Goal: Information Seeking & Learning: Check status

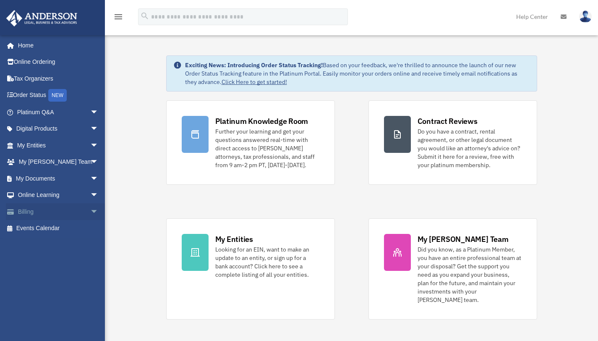
click at [68, 213] on link "Billing arrow_drop_down" at bounding box center [58, 211] width 105 height 17
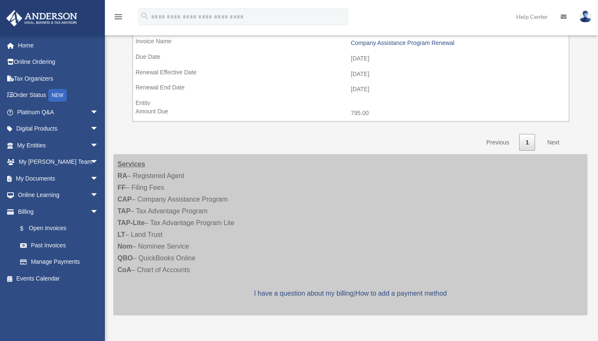
scroll to position [202, 0]
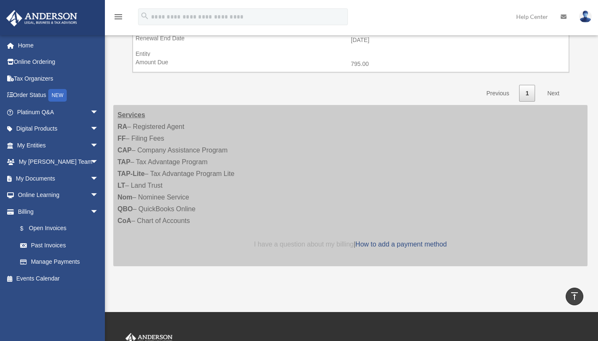
click at [306, 247] on link "I have a question about my billing" at bounding box center [303, 244] width 99 height 7
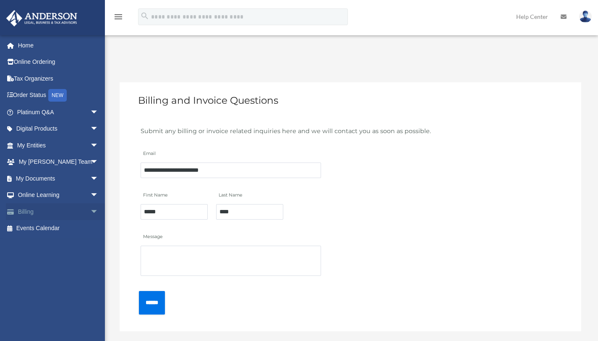
click at [29, 211] on link "Billing arrow_drop_down" at bounding box center [58, 211] width 105 height 17
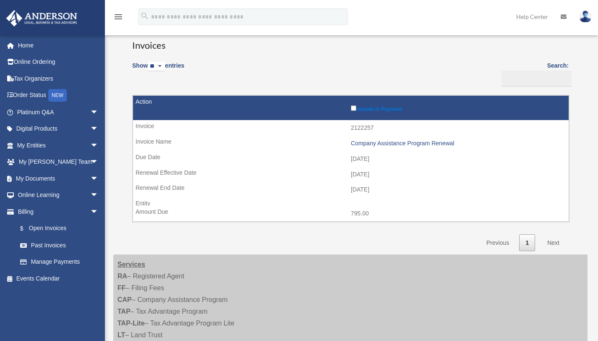
scroll to position [53, 0]
click at [30, 212] on link "Billing arrow_drop_down" at bounding box center [58, 211] width 105 height 17
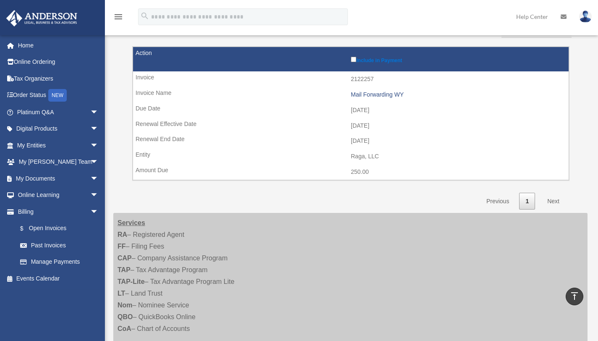
scroll to position [55, 0]
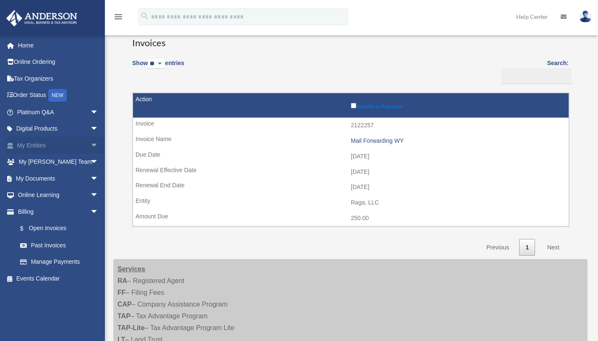
click at [90, 145] on span "arrow_drop_down" at bounding box center [98, 145] width 17 height 17
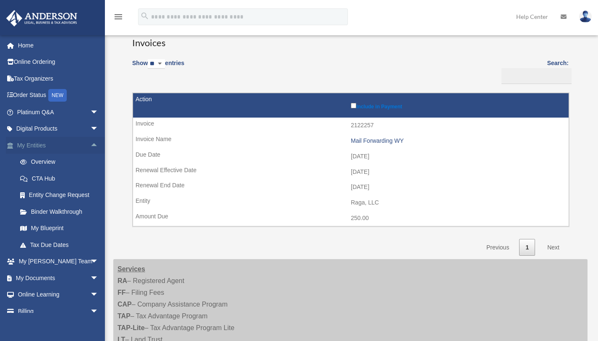
click at [90, 145] on span "arrow_drop_up" at bounding box center [98, 145] width 17 height 17
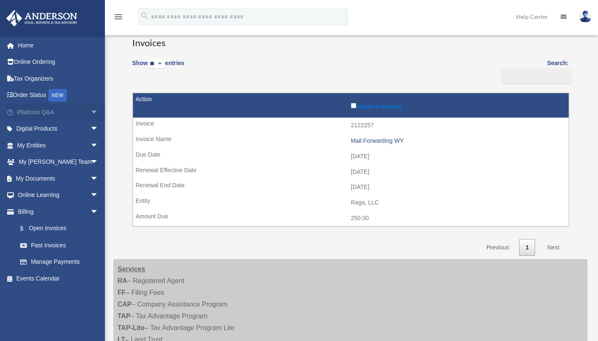
click at [90, 111] on span "arrow_drop_down" at bounding box center [98, 112] width 17 height 17
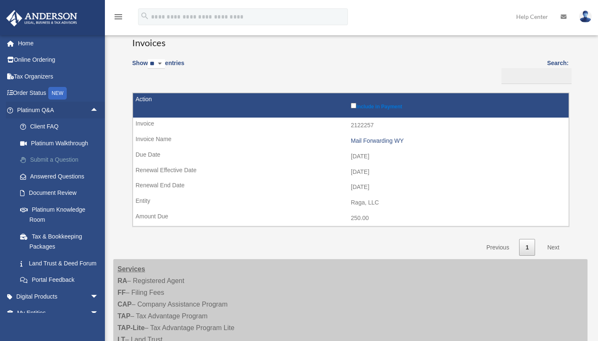
scroll to position [3, 0]
click at [61, 158] on link "Submit a Question" at bounding box center [61, 158] width 99 height 17
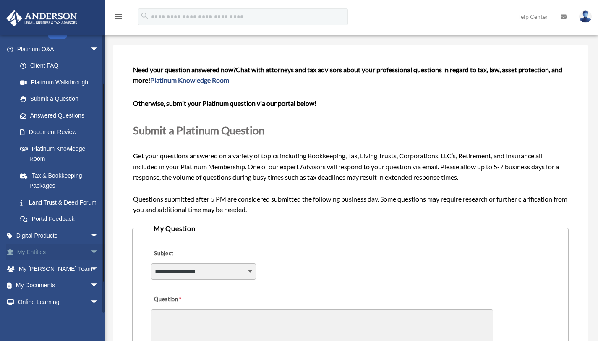
scroll to position [64, 0]
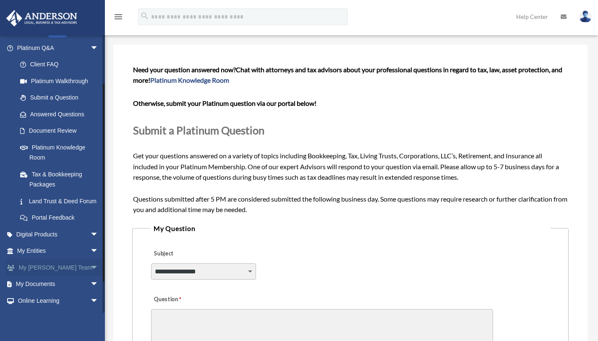
click at [66, 276] on link "My Anderson Team arrow_drop_down" at bounding box center [58, 267] width 105 height 17
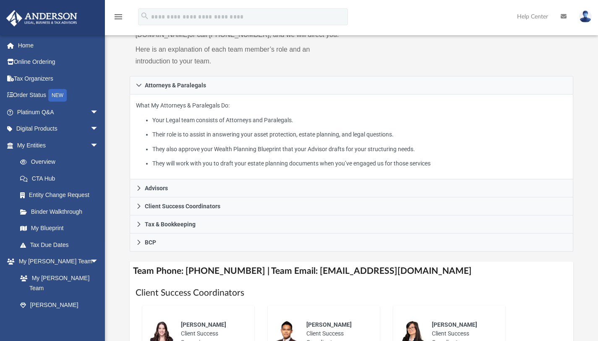
scroll to position [141, 0]
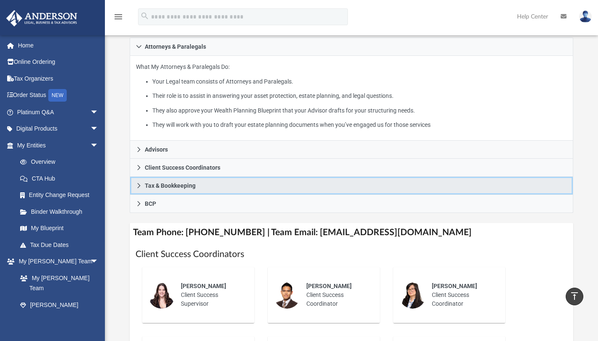
click at [193, 188] on span "Tax & Bookkeeping" at bounding box center [170, 186] width 51 height 6
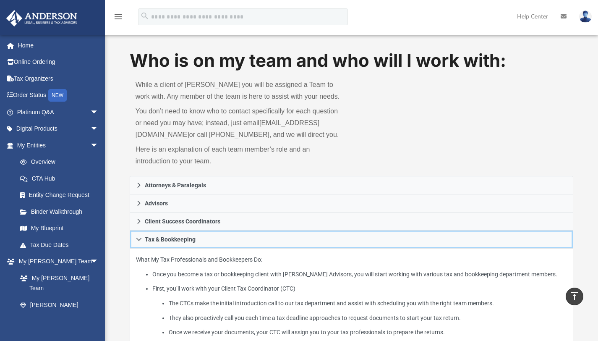
scroll to position [0, 0]
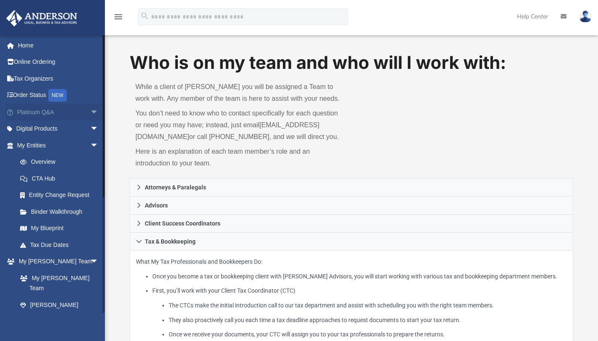
click at [91, 110] on span "arrow_drop_down" at bounding box center [98, 112] width 17 height 17
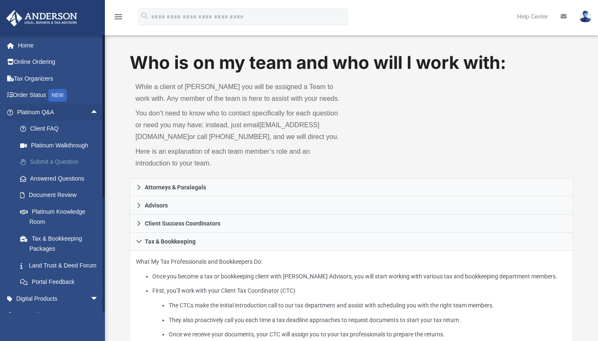
click at [69, 161] on link "Submit a Question" at bounding box center [61, 162] width 99 height 17
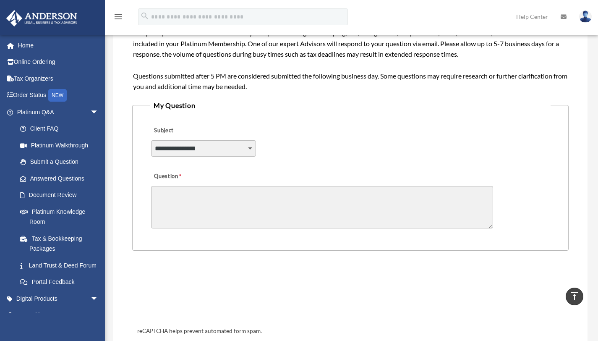
scroll to position [103, 0]
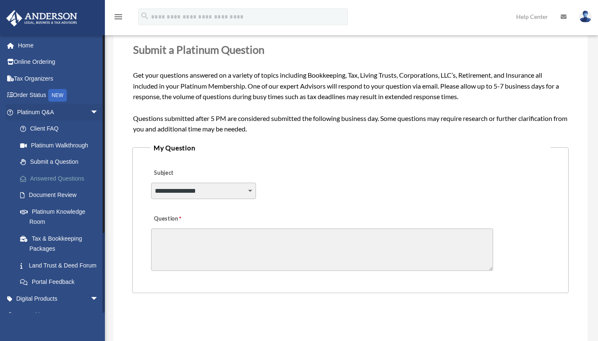
click at [58, 183] on link "Answered Questions" at bounding box center [61, 178] width 99 height 17
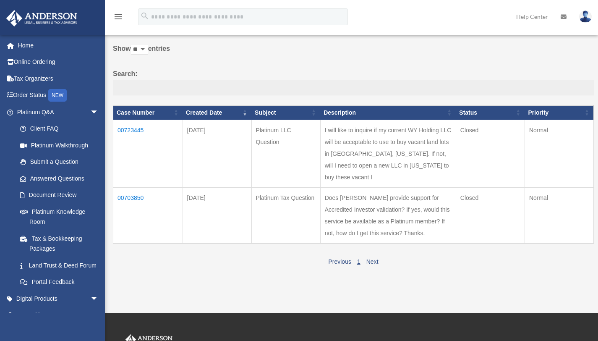
scroll to position [50, 0]
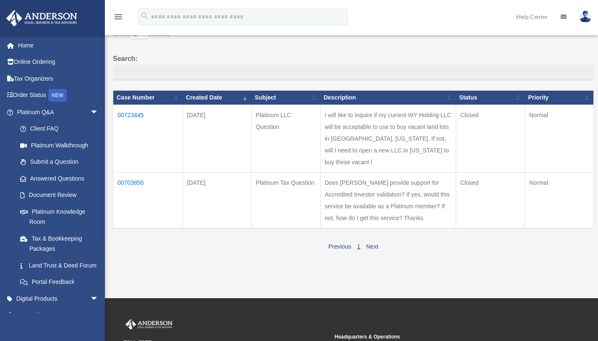
click at [137, 113] on td "00723445" at bounding box center [148, 139] width 70 height 68
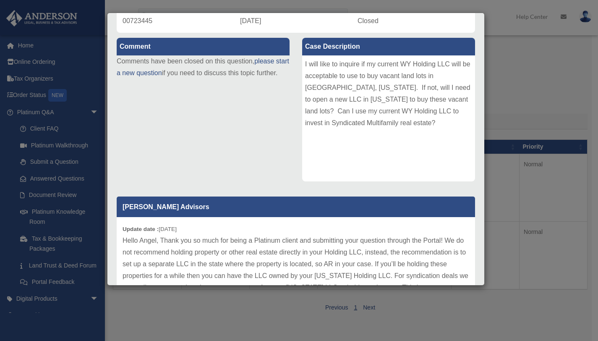
scroll to position [79, 0]
click at [542, 72] on div "Case Detail × Platinum LLC Question Case Number 00723445 Created Date [DATE] St…" at bounding box center [299, 170] width 598 height 341
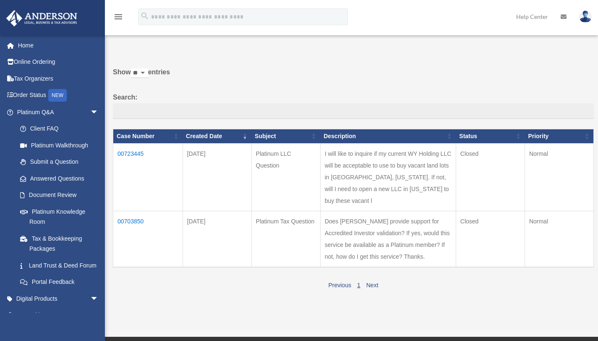
scroll to position [15, 0]
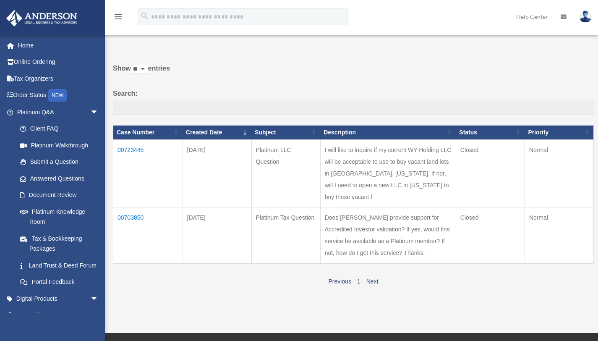
click at [138, 239] on td "00703850" at bounding box center [148, 235] width 70 height 56
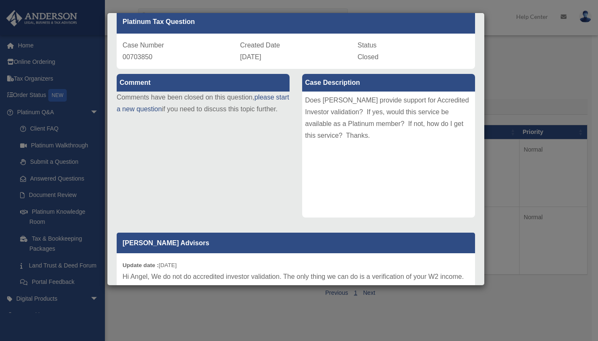
scroll to position [0, 0]
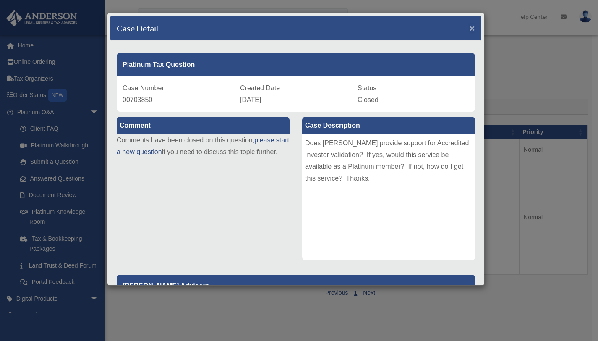
click at [470, 25] on span "×" at bounding box center [472, 28] width 5 height 10
